Goal: Information Seeking & Learning: Learn about a topic

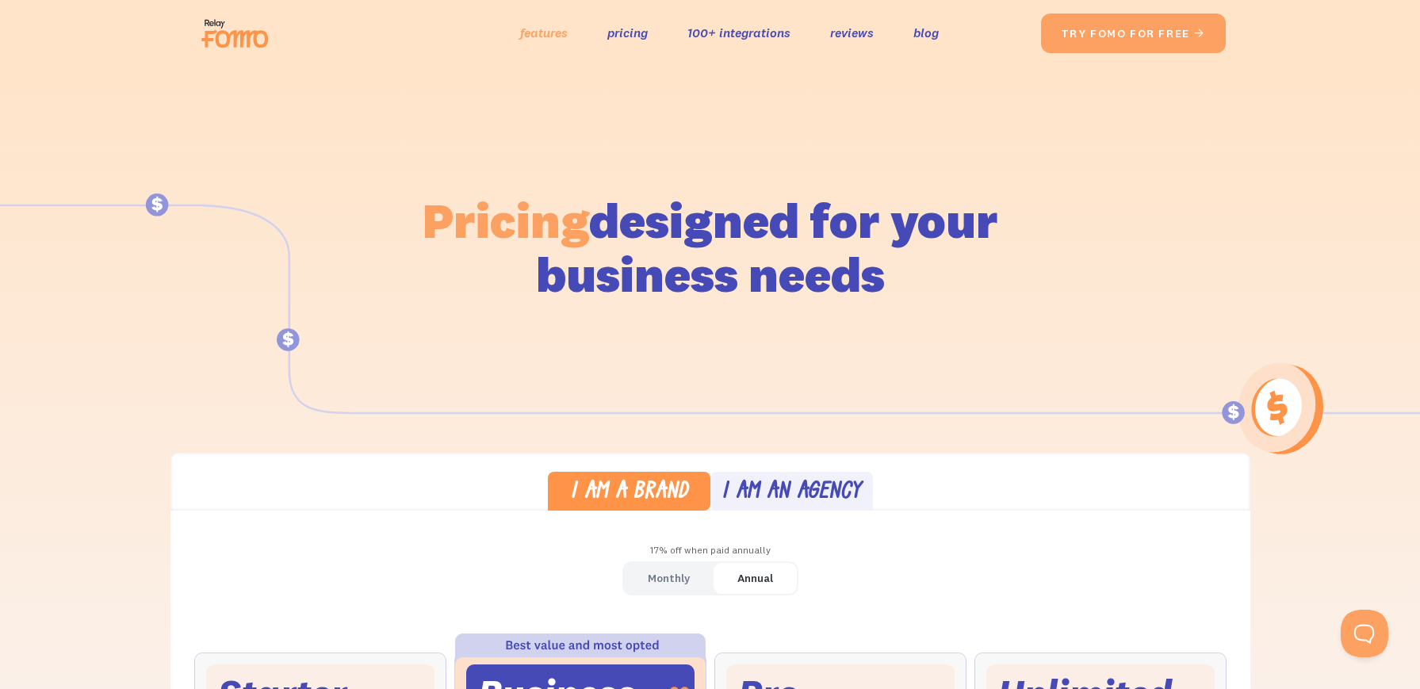
click at [548, 28] on link "features" at bounding box center [544, 32] width 48 height 23
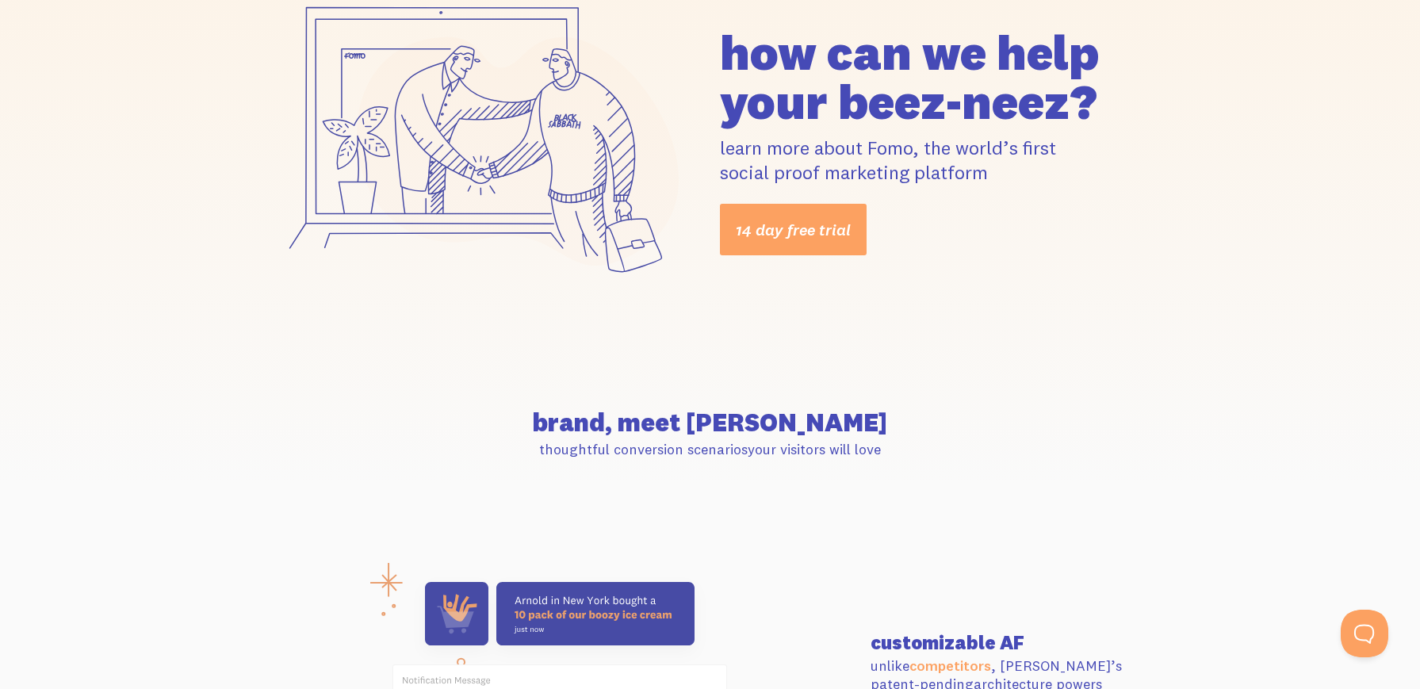
scroll to position [151, 0]
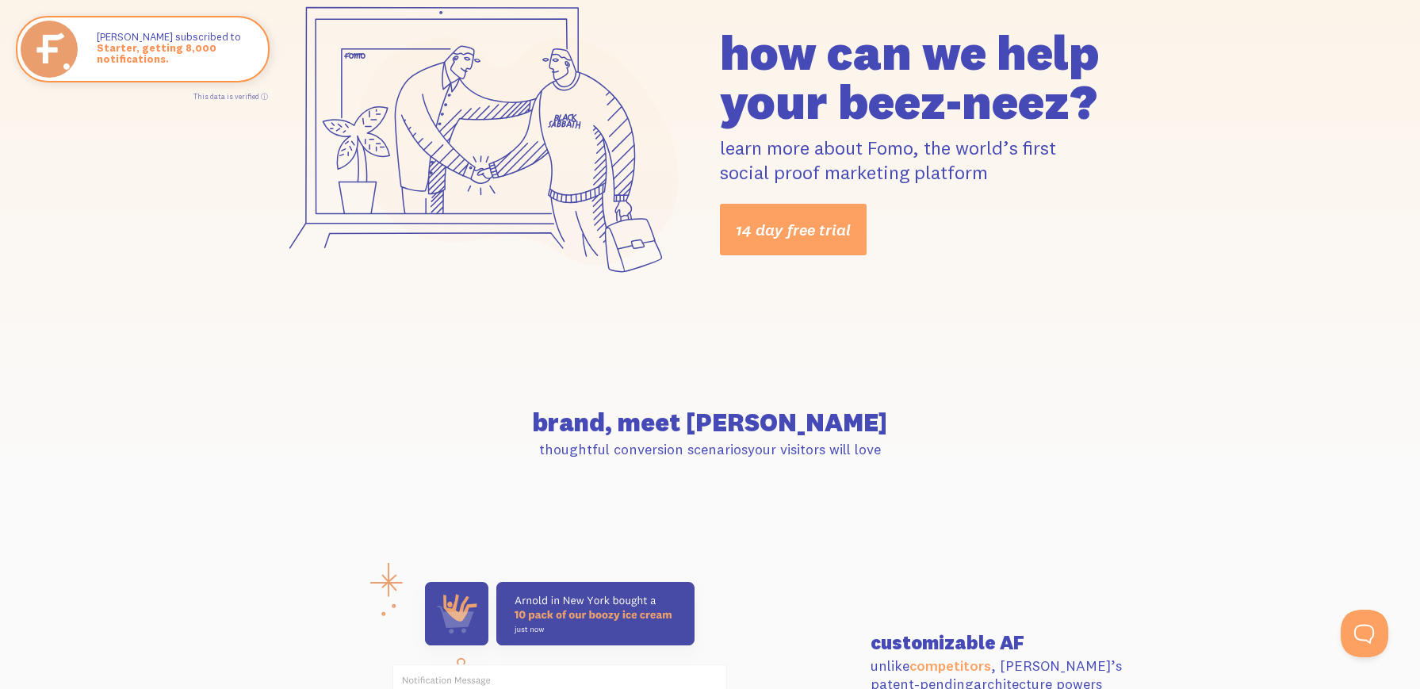
drag, startPoint x: 851, startPoint y: 97, endPoint x: 1111, endPoint y: 113, distance: 260.6
click at [1111, 113] on h1 "how can we help your beez-neez?" at bounding box center [936, 77] width 433 height 98
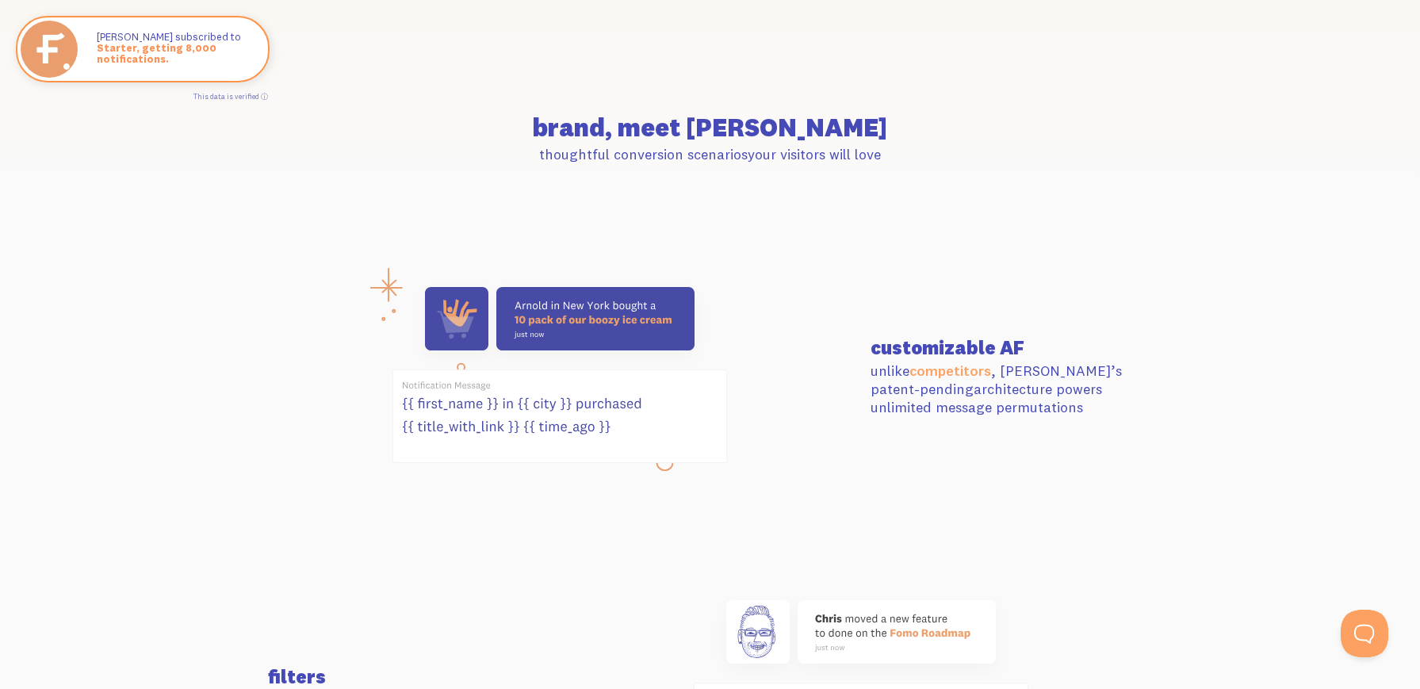
scroll to position [453, 0]
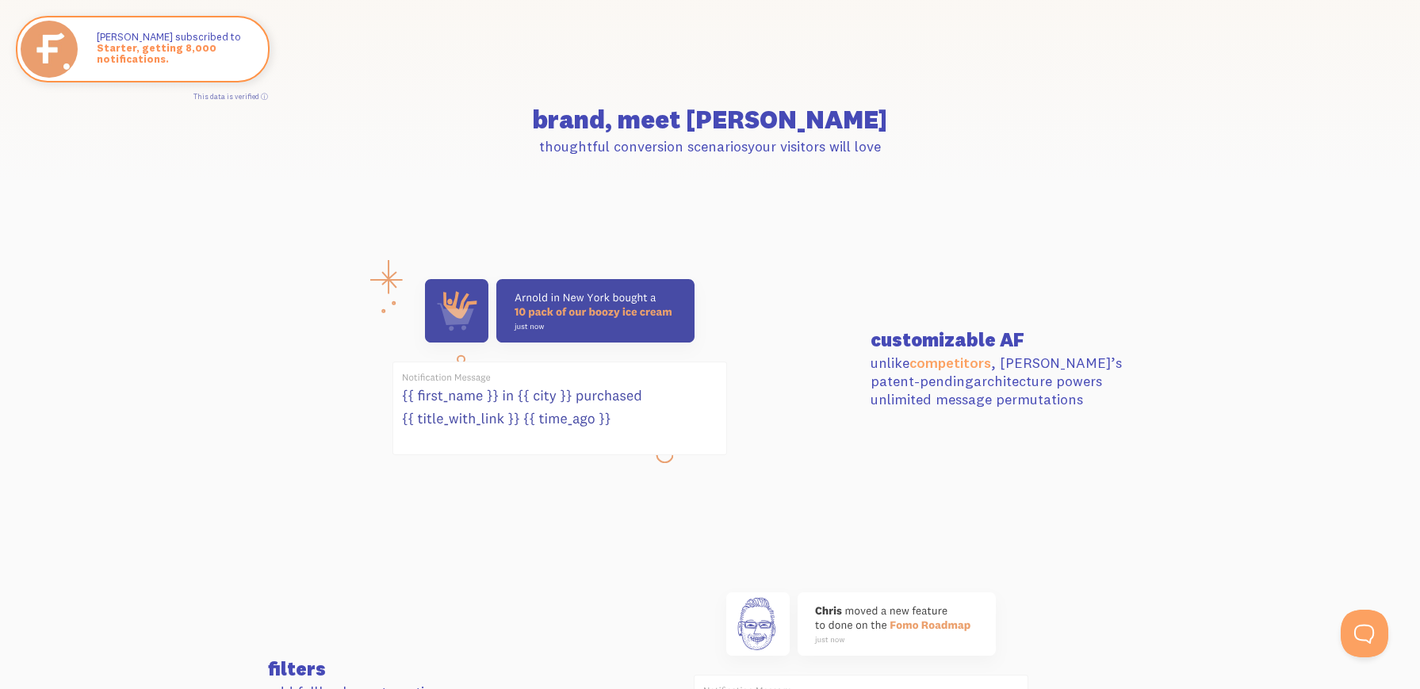
click at [427, 394] on icon at bounding box center [521, 408] width 238 height 36
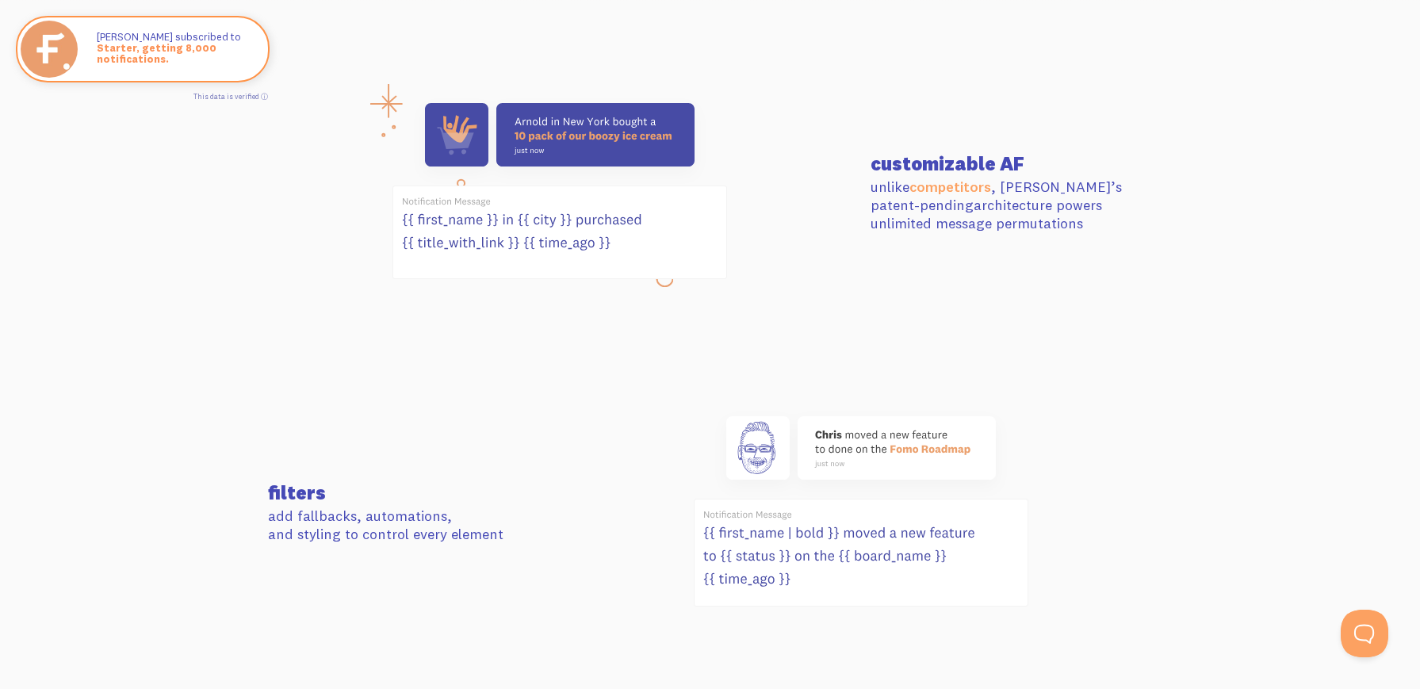
scroll to position [647, 0]
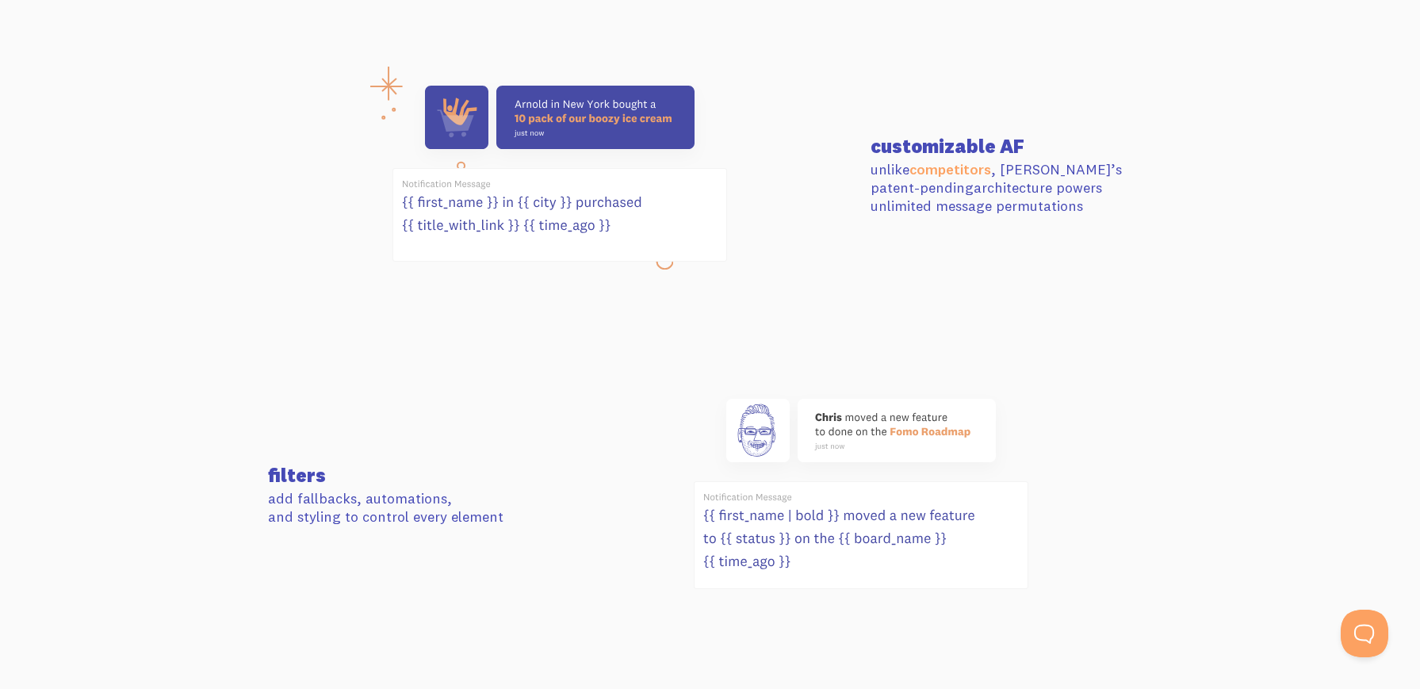
click at [924, 182] on p "unlike competitors , Fomo’s patent-pending architecture powers unlimited messag…" at bounding box center [1011, 187] width 282 height 55
drag, startPoint x: 924, startPoint y: 182, endPoint x: 1104, endPoint y: 188, distance: 179.3
click at [1104, 188] on p "unlike competitors , Fomo’s patent-pending architecture powers unlimited messag…" at bounding box center [1011, 187] width 282 height 55
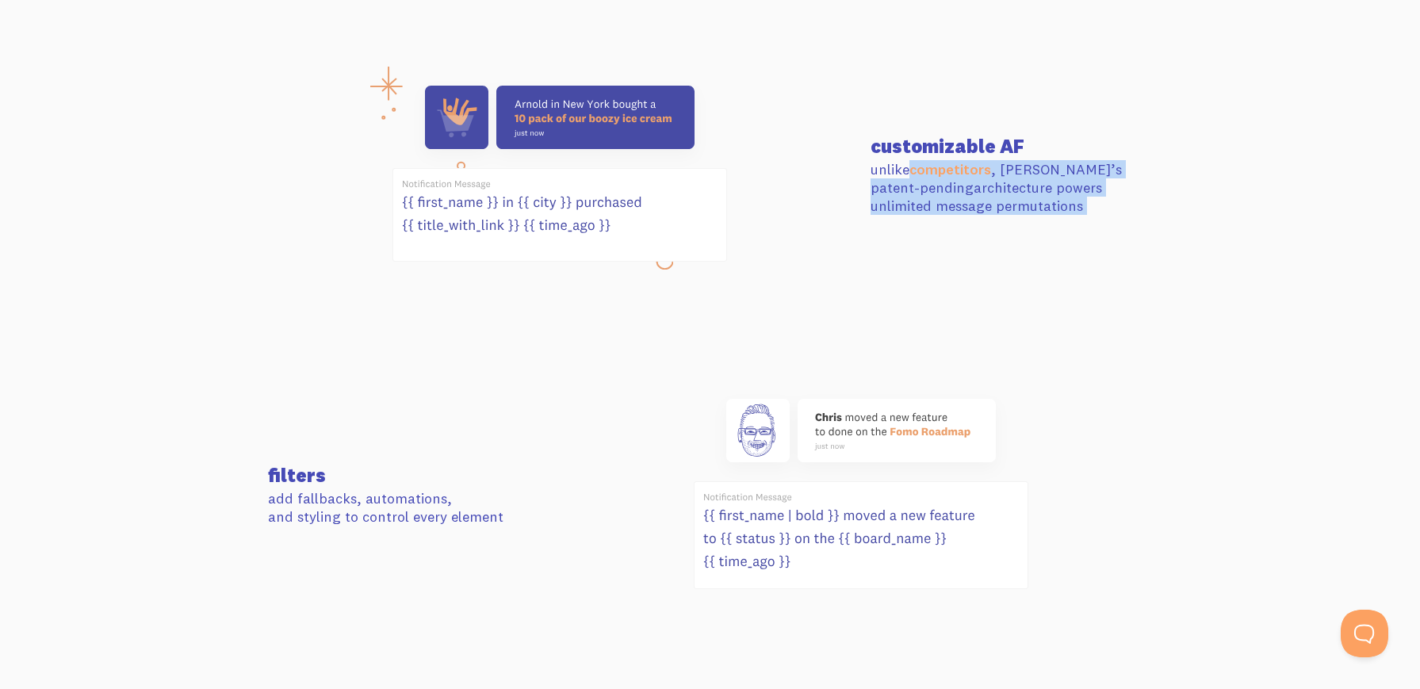
click at [1104, 188] on p "unlike competitors , Fomo’s patent-pending architecture powers unlimited messag…" at bounding box center [1011, 187] width 282 height 55
click at [1072, 202] on p "unlike competitors , Fomo’s patent-pending architecture powers unlimited messag…" at bounding box center [1011, 187] width 282 height 55
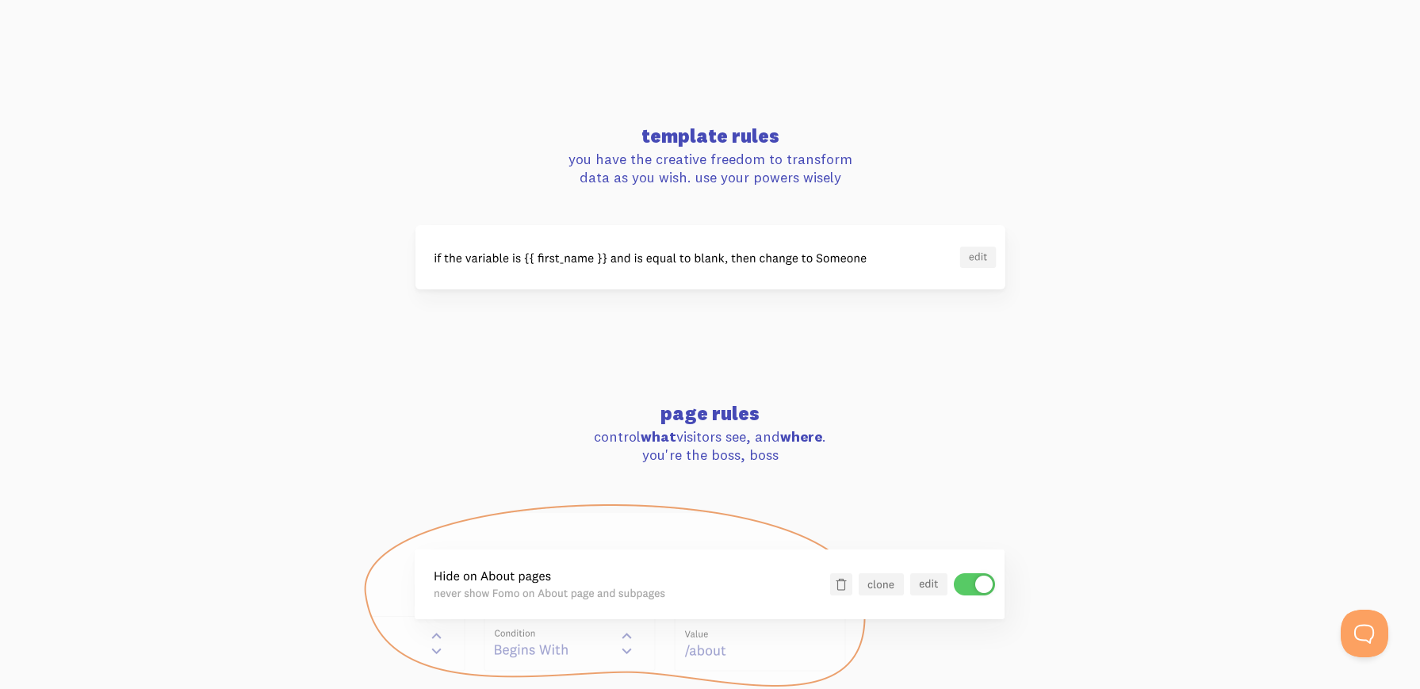
scroll to position [1260, 0]
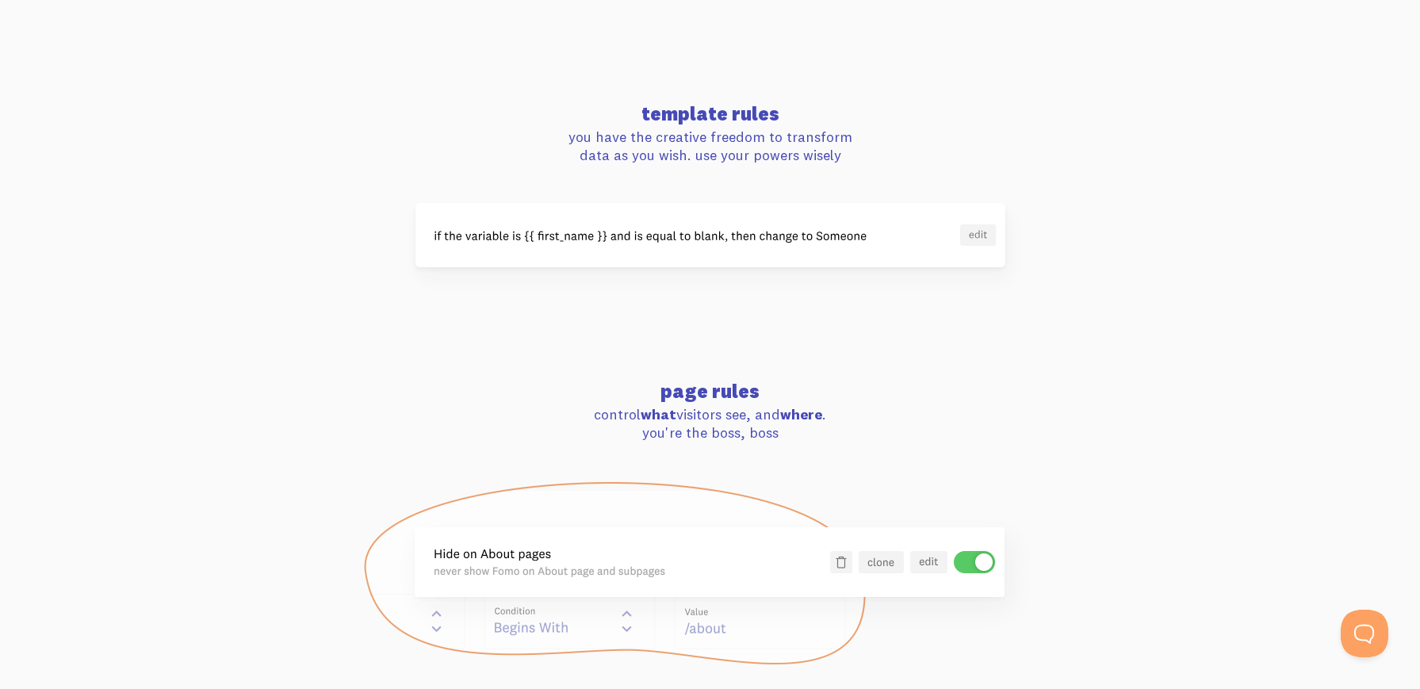
click at [789, 234] on img at bounding box center [710, 235] width 590 height 64
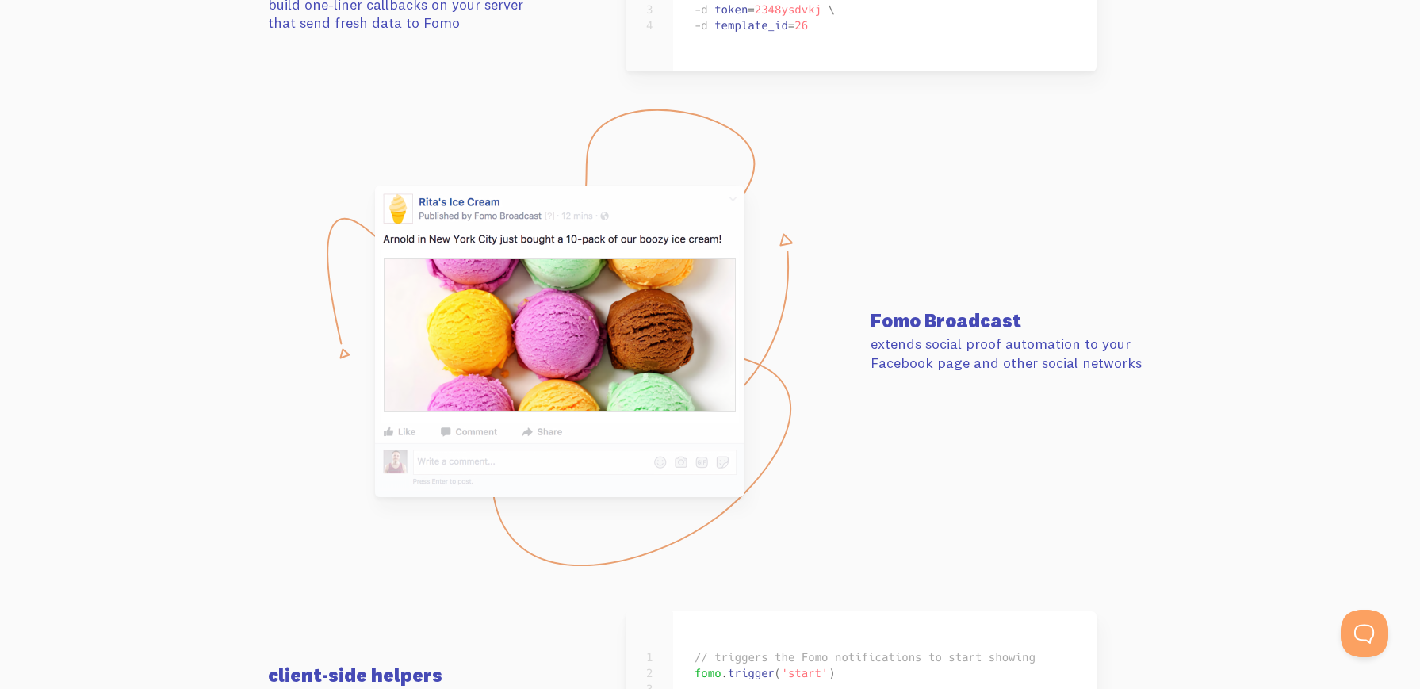
scroll to position [7088, 0]
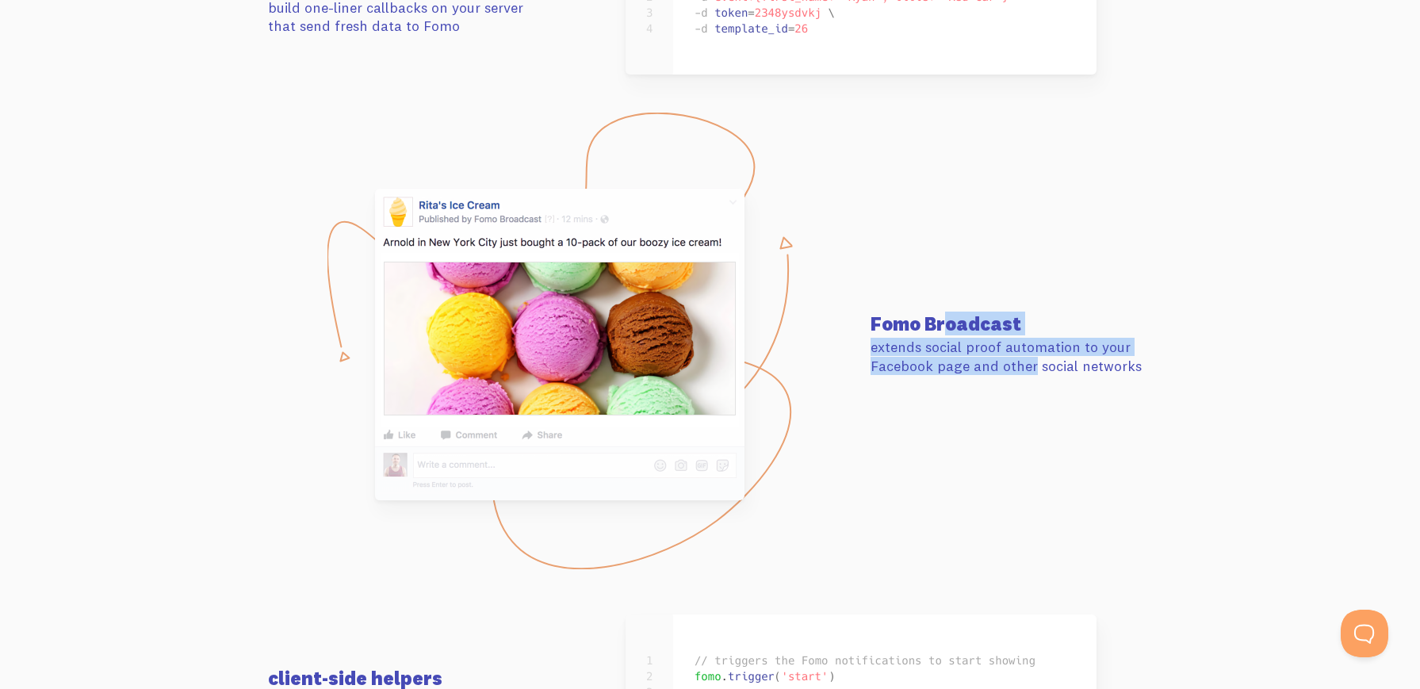
drag, startPoint x: 869, startPoint y: 312, endPoint x: 988, endPoint y: 360, distance: 128.1
click at [988, 360] on div "Fomo Broadcast extends social proof automation to your Facebook page and other …" at bounding box center [1011, 344] width 301 height 61
click at [988, 360] on p "extends social proof automation to your Facebook page and other social networks" at bounding box center [1011, 356] width 282 height 37
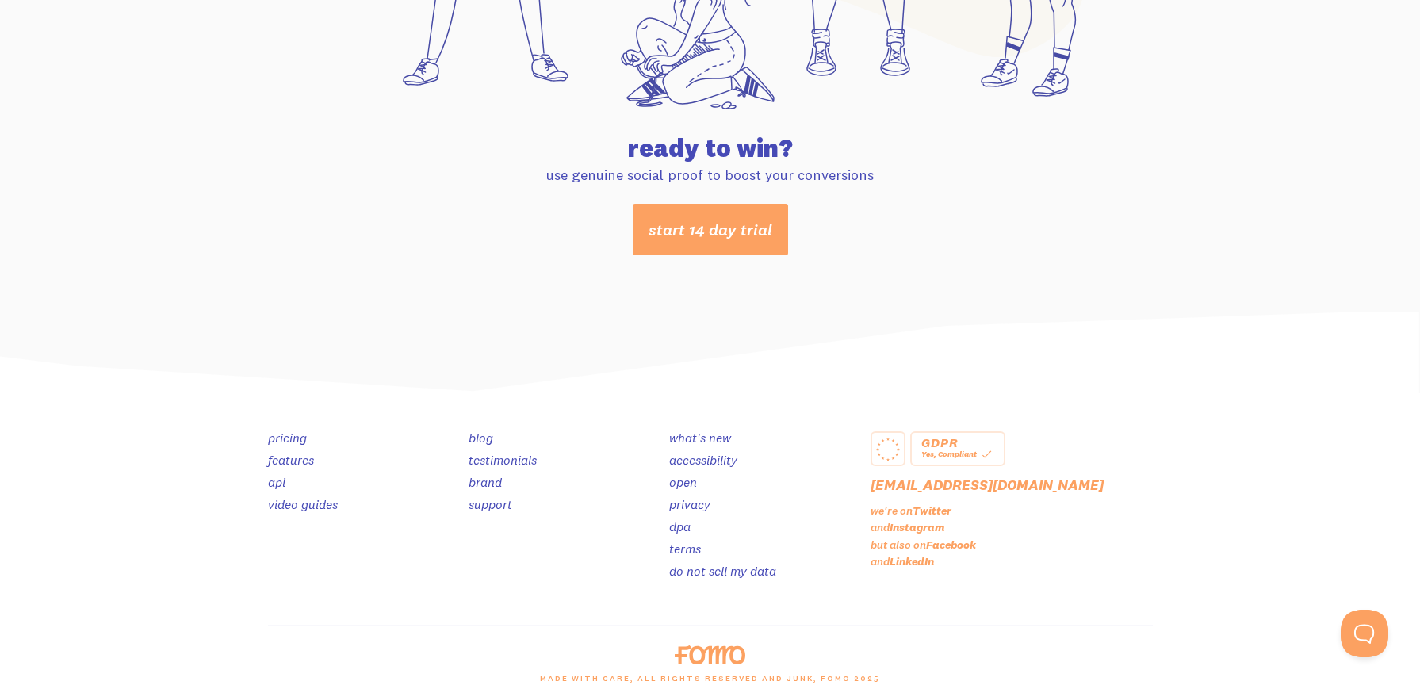
scroll to position [8357, 0]
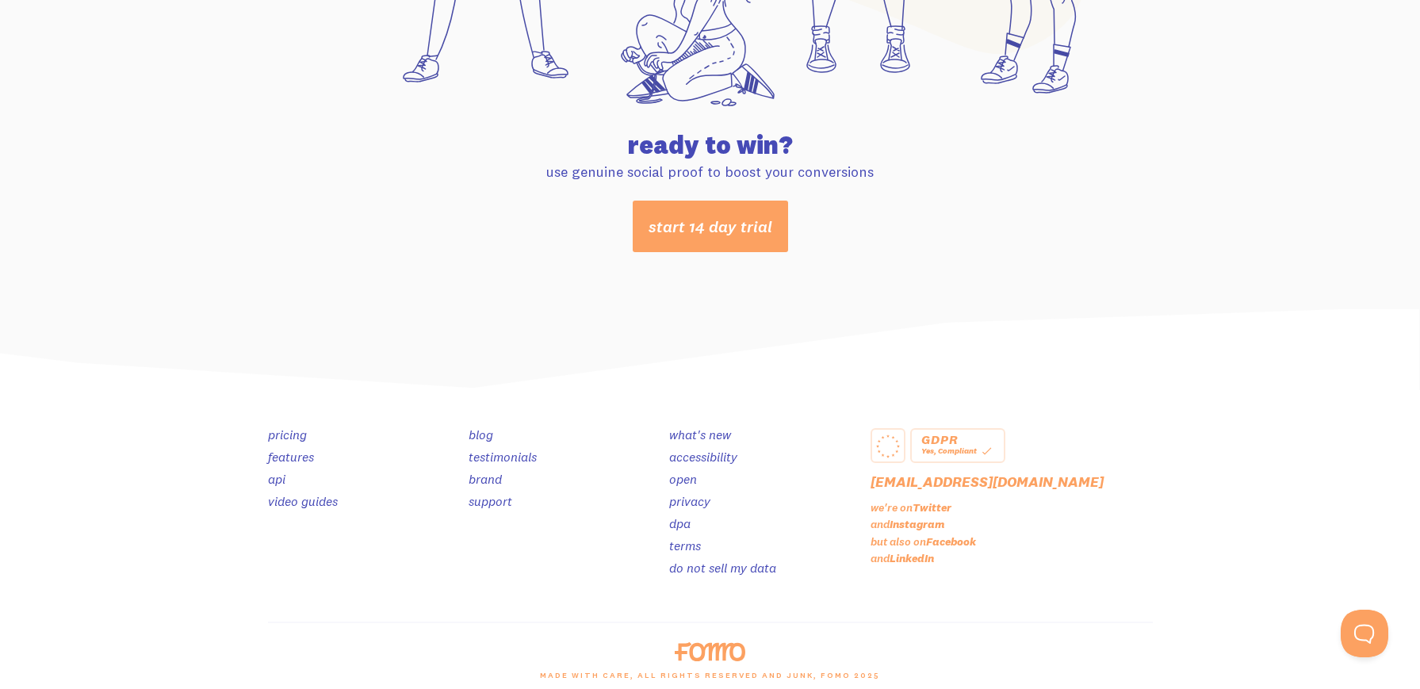
click at [507, 450] on link "testimonials" at bounding box center [503, 457] width 68 height 16
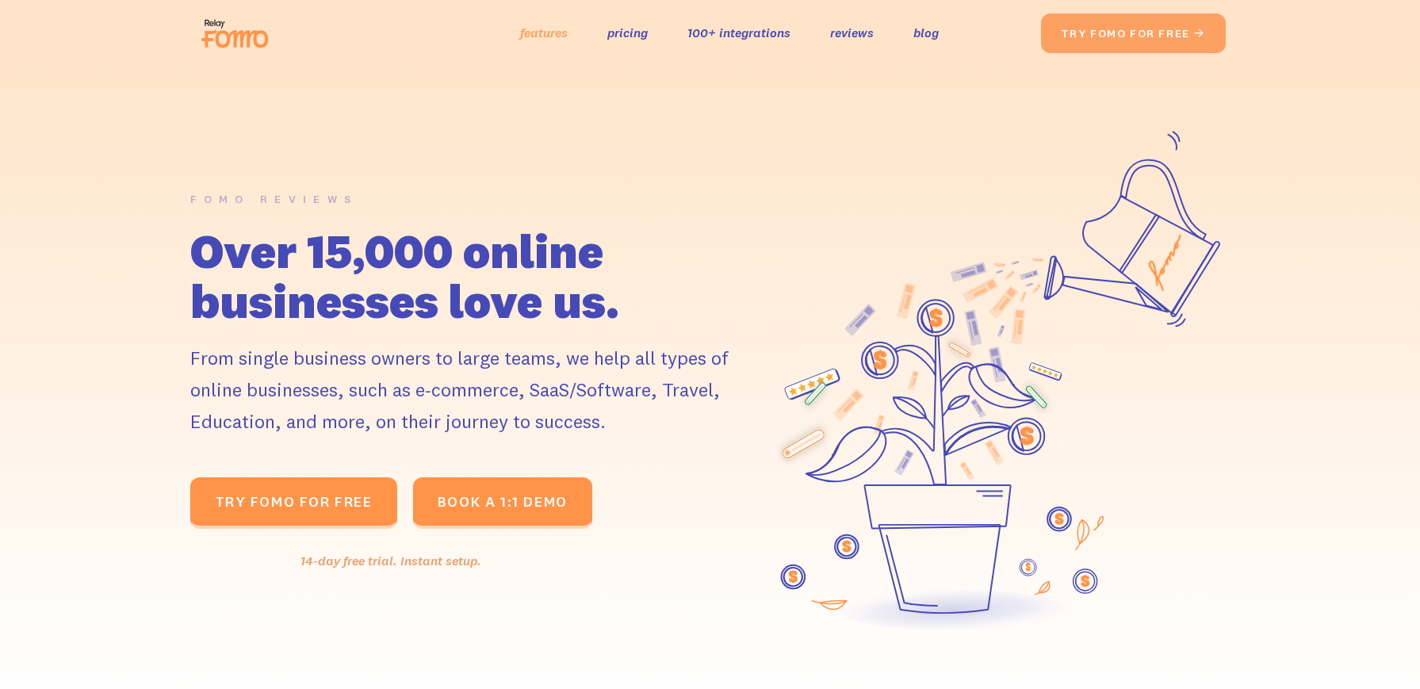
click at [534, 31] on link "features" at bounding box center [544, 32] width 48 height 23
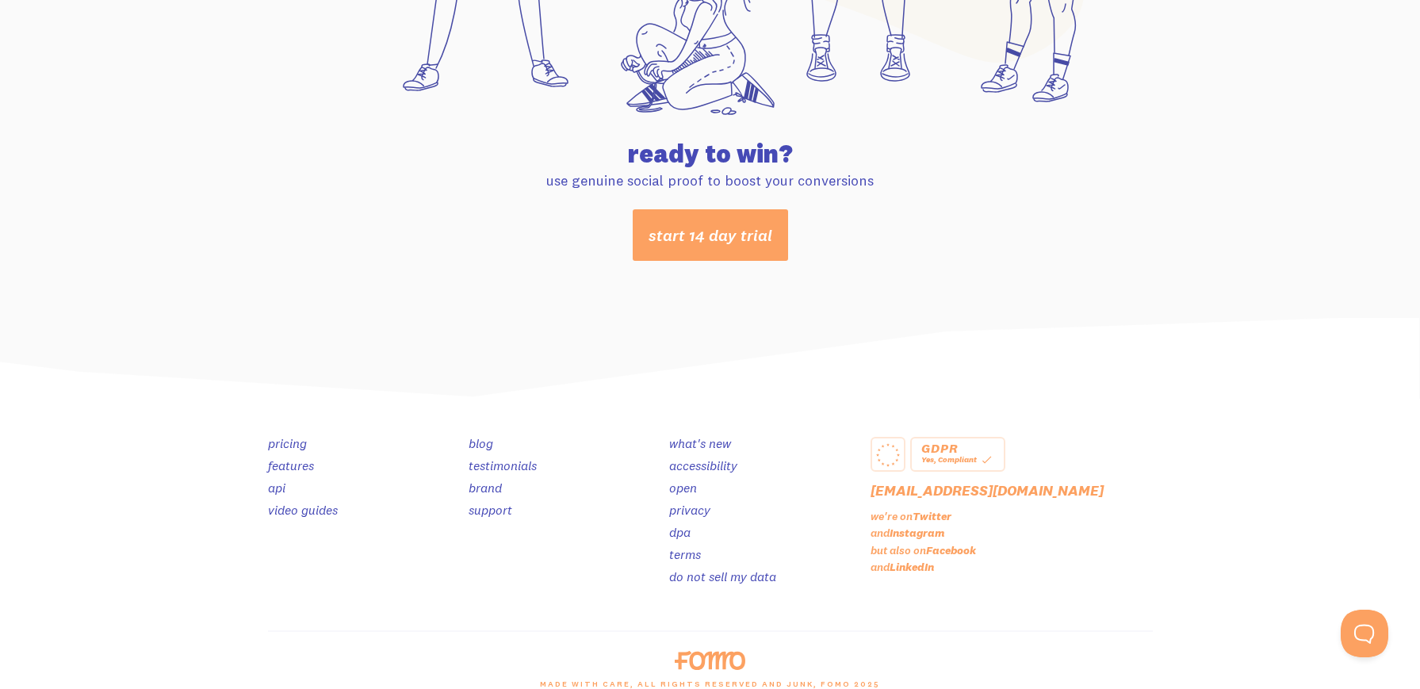
scroll to position [8346, 0]
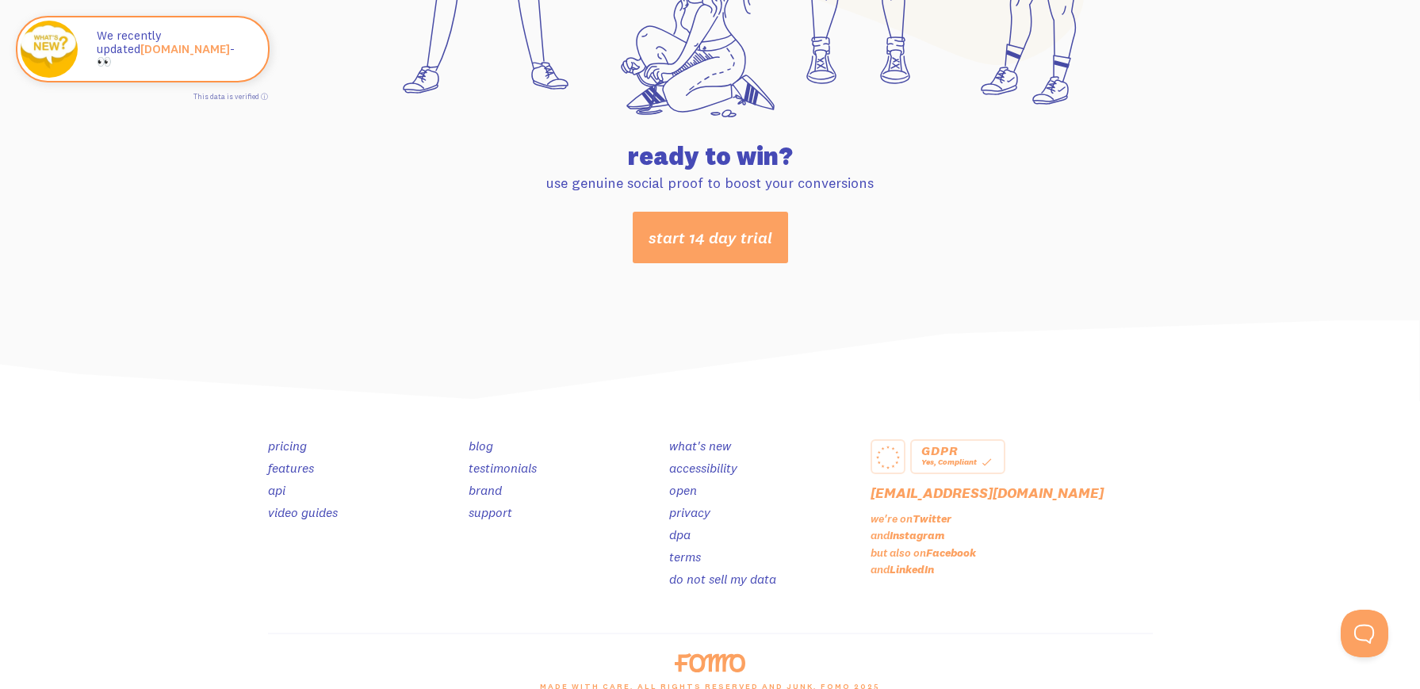
click at [504, 463] on link "testimonials" at bounding box center [503, 468] width 68 height 16
